Goal: Task Accomplishment & Management: Manage account settings

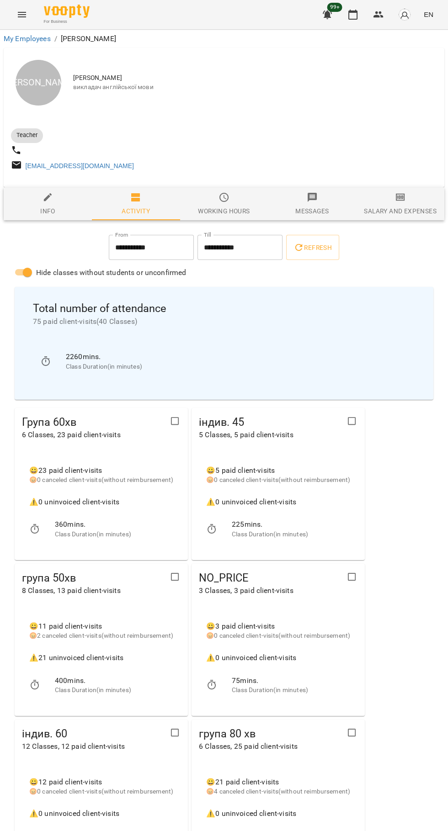
click at [357, 13] on icon "button" at bounding box center [352, 14] width 11 height 11
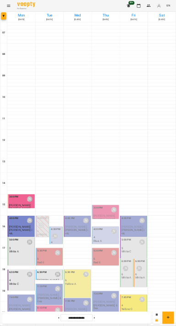
scroll to position [88, 0]
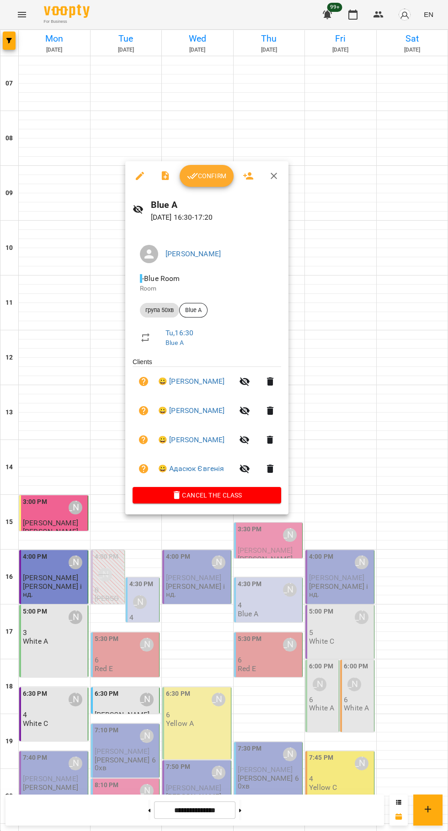
click at [208, 163] on div "Confirm" at bounding box center [206, 175] width 163 height 29
click at [198, 183] on button "Confirm" at bounding box center [207, 176] width 54 height 22
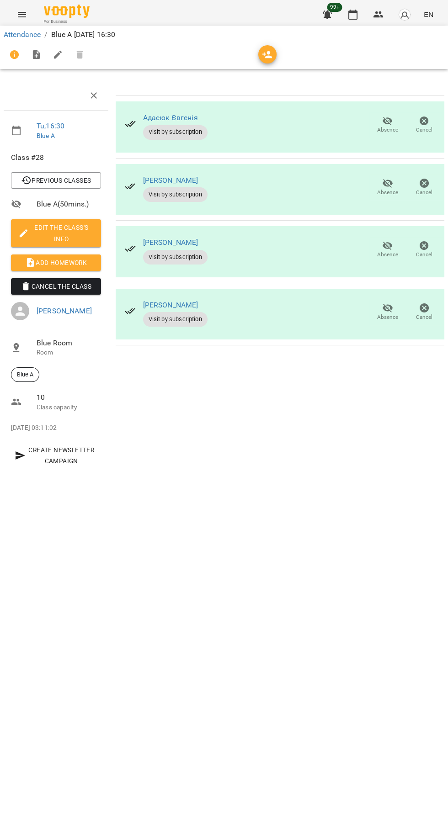
click at [377, 194] on span "Absence" at bounding box center [387, 193] width 21 height 8
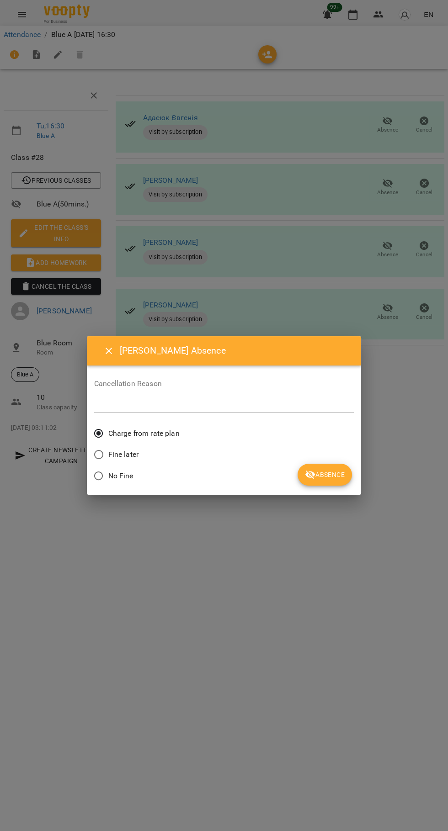
click at [348, 480] on button "Absence" at bounding box center [325, 475] width 54 height 22
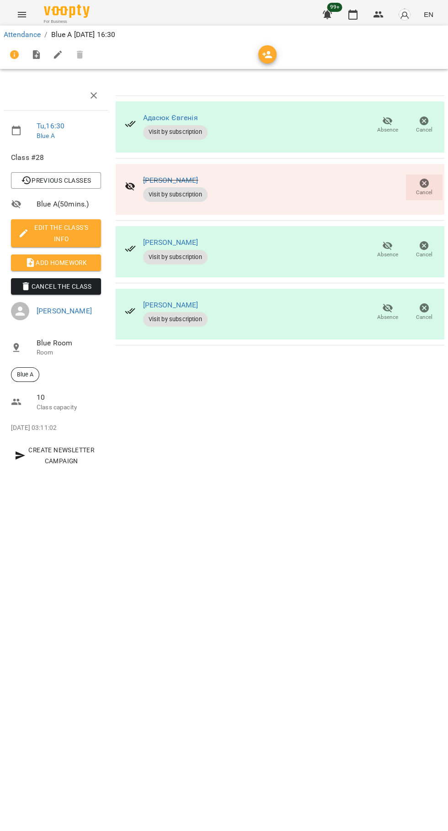
click at [43, 285] on span "Cancel the class" at bounding box center [55, 286] width 75 height 11
click at [62, 262] on span "Add Homework" at bounding box center [55, 262] width 75 height 11
